Goal: Unclear: Browse casually

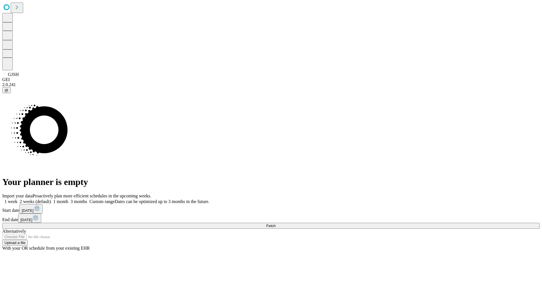
click at [276, 224] on span "Fetch" at bounding box center [270, 226] width 9 height 4
